Goal: Transaction & Acquisition: Download file/media

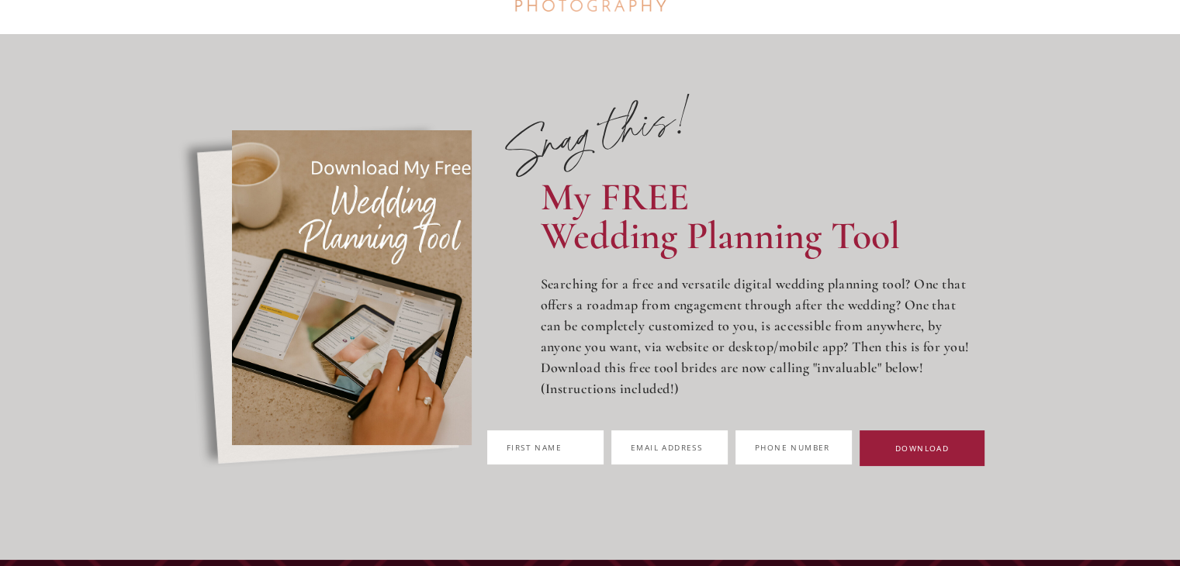
scroll to position [155, 0]
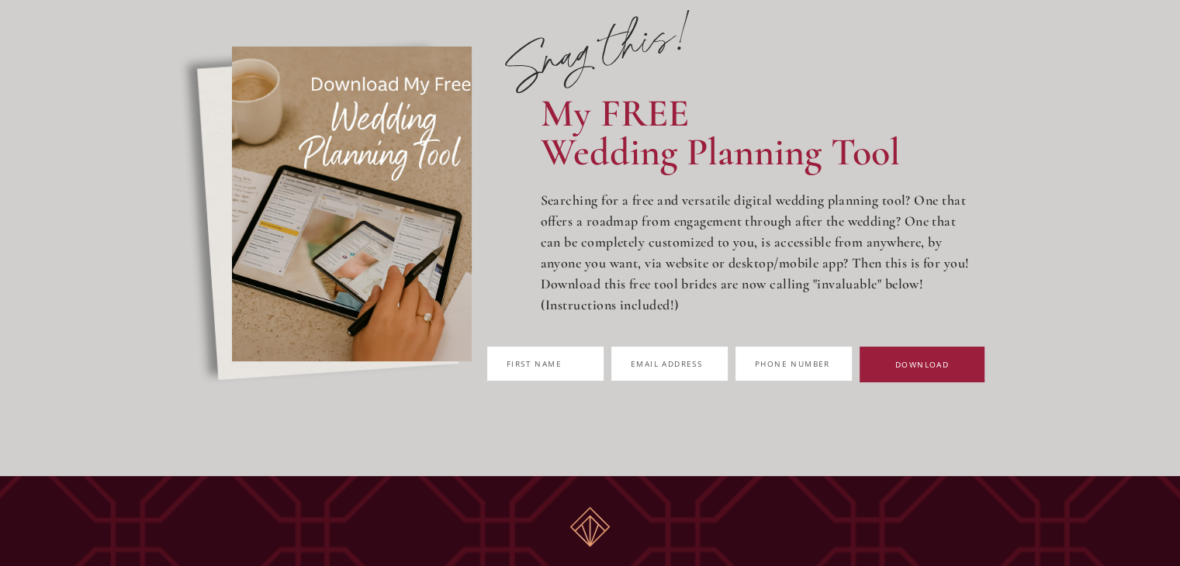
click at [553, 362] on span "irst name" at bounding box center [536, 363] width 50 height 11
click at [553, 362] on input "F Z irst name" at bounding box center [545, 364] width 116 height 34
click at [553, 362] on span "irst name" at bounding box center [536, 363] width 50 height 11
click at [553, 362] on input "F Z irst name" at bounding box center [545, 364] width 116 height 34
click at [553, 362] on span "irst name" at bounding box center [536, 363] width 50 height 11
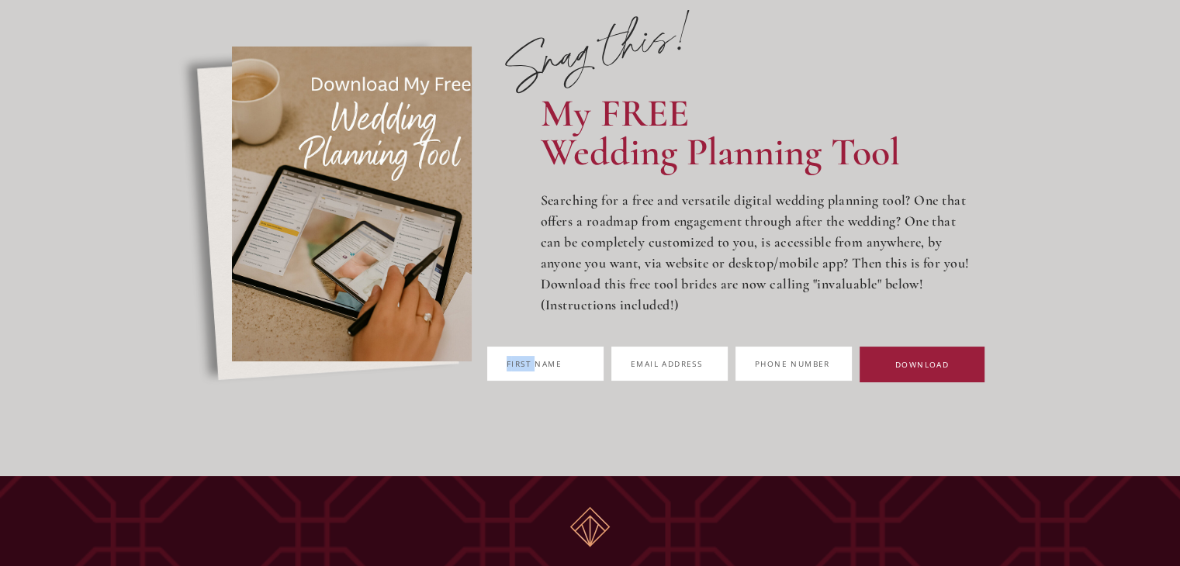
click at [553, 362] on input "F Z irst name" at bounding box center [545, 364] width 116 height 34
click at [552, 362] on span "irst name" at bounding box center [536, 363] width 50 height 11
click at [552, 362] on input "F Z irst name" at bounding box center [545, 364] width 116 height 34
drag, startPoint x: 717, startPoint y: 389, endPoint x: 723, endPoint y: 400, distance: 12.5
click at [860, 383] on button "DOWNLOAD" at bounding box center [922, 365] width 125 height 36
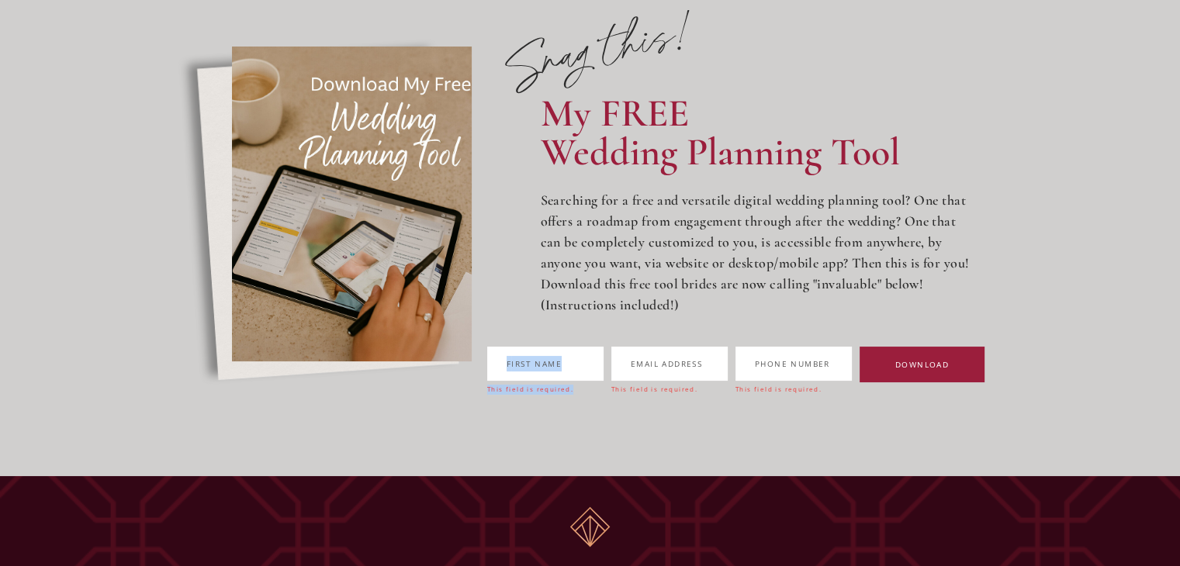
click at [860, 383] on button "DOWNLOAD" at bounding box center [922, 365] width 125 height 36
click at [895, 370] on span "DOWNLOAD" at bounding box center [922, 364] width 54 height 11
click at [603, 355] on label "F Z irst name" at bounding box center [545, 364] width 116 height 34
click at [603, 355] on input "F Z irst name" at bounding box center [545, 364] width 116 height 34
click at [603, 355] on label "F Z irst name" at bounding box center [545, 364] width 116 height 34
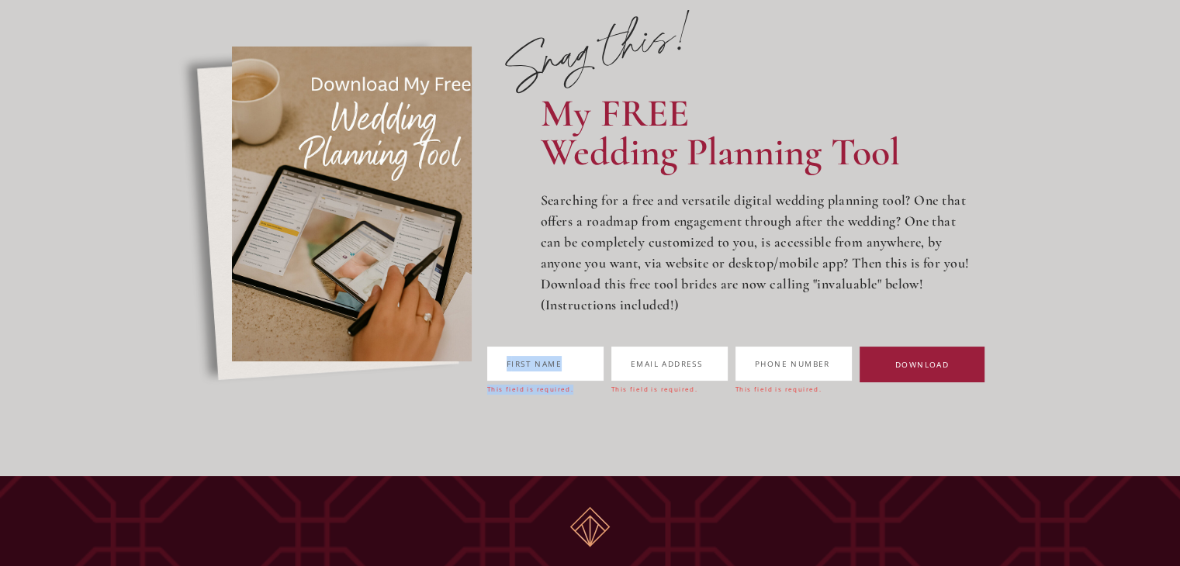
click at [603, 355] on input "F Z irst name" at bounding box center [545, 364] width 116 height 34
click at [562, 366] on span "irst name" at bounding box center [536, 363] width 50 height 11
click at [601, 366] on input "F Z irst name" at bounding box center [545, 364] width 116 height 34
click at [562, 366] on span "irst name" at bounding box center [536, 363] width 50 height 11
click at [601, 366] on input "F Z irst name" at bounding box center [545, 364] width 116 height 34
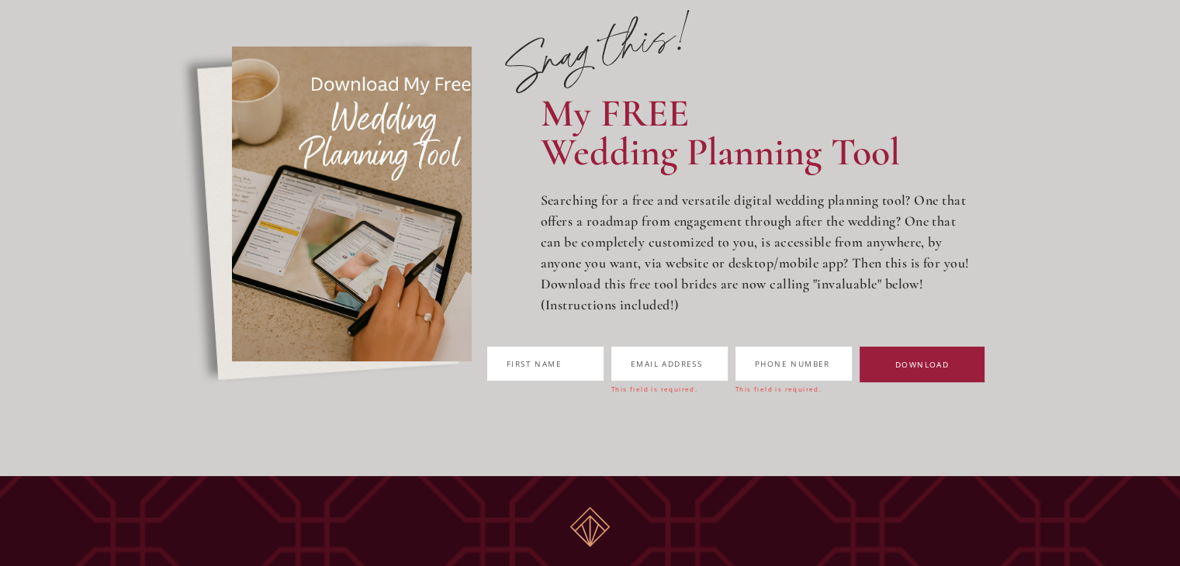
click at [562, 364] on span "irst name" at bounding box center [536, 363] width 50 height 11
click at [568, 364] on input "F Z irst name" at bounding box center [545, 364] width 116 height 34
type input "******"
click at [654, 361] on span "Emai" at bounding box center [642, 363] width 23 height 11
click at [697, 361] on input "Emai L l address" at bounding box center [669, 364] width 116 height 34
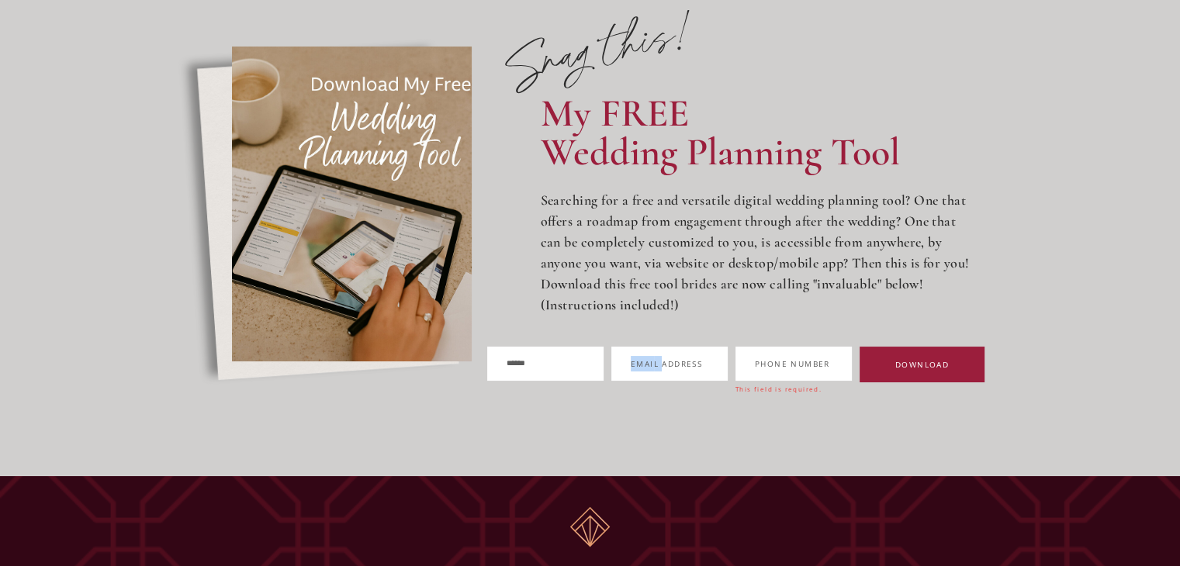
click at [654, 361] on span "Emai" at bounding box center [642, 363] width 23 height 11
click at [697, 361] on input "Emai L l address" at bounding box center [669, 364] width 116 height 34
click at [654, 361] on span "Emai" at bounding box center [642, 363] width 23 height 11
click at [697, 361] on input "Emai L l address" at bounding box center [669, 364] width 116 height 34
click at [654, 361] on span "Emai" at bounding box center [642, 363] width 23 height 11
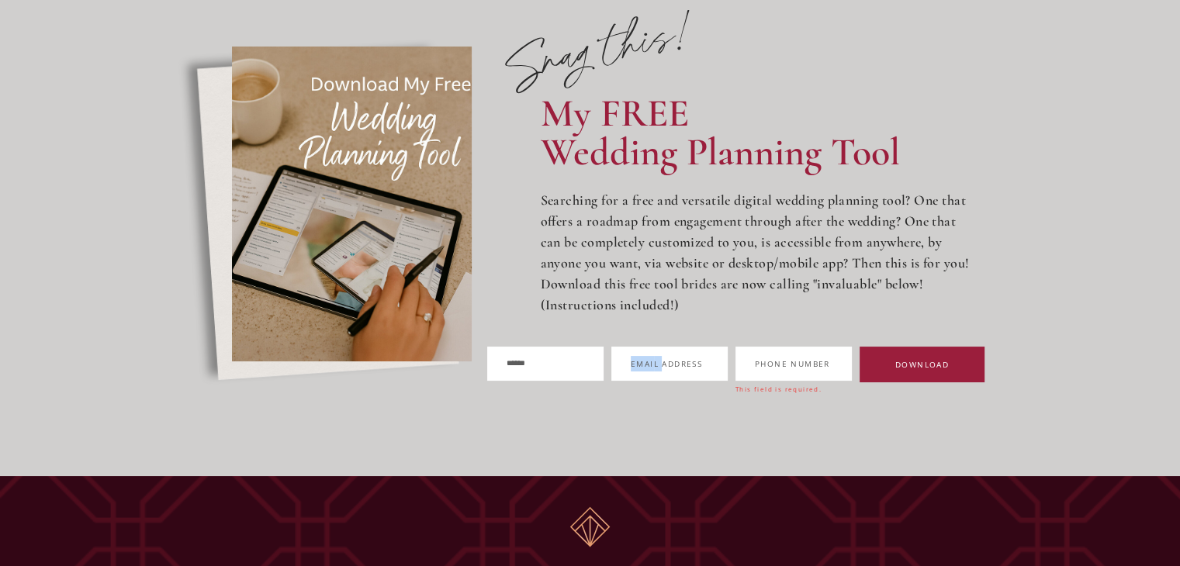
click at [697, 361] on input "Emai L l address" at bounding box center [669, 364] width 116 height 34
click at [654, 365] on span "Emai" at bounding box center [642, 363] width 23 height 11
click at [697, 365] on input "Emai L l address" at bounding box center [669, 364] width 116 height 34
type input "**********"
click at [829, 361] on span "hone Number" at bounding box center [794, 363] width 69 height 11
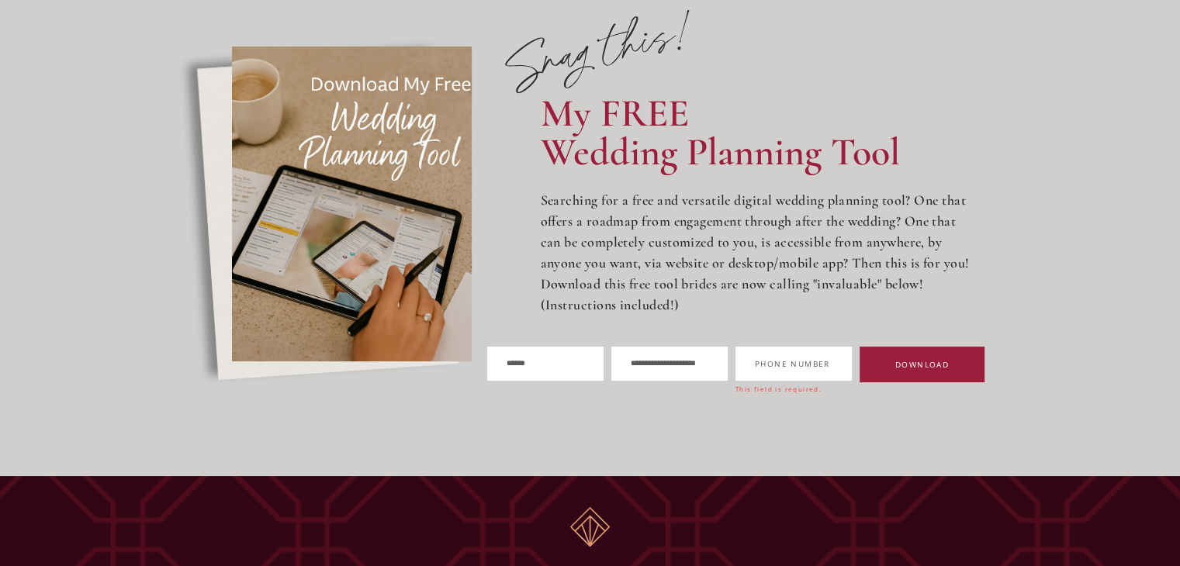
click at [852, 361] on input "P z hone Number" at bounding box center [794, 364] width 116 height 34
click at [829, 361] on span "hone Number" at bounding box center [794, 363] width 69 height 11
click at [852, 361] on input "P z hone Number" at bounding box center [794, 364] width 116 height 34
type input "**********"
click at [860, 383] on button "DOWNLOAD" at bounding box center [922, 365] width 125 height 36
